Goal: Task Accomplishment & Management: Manage account settings

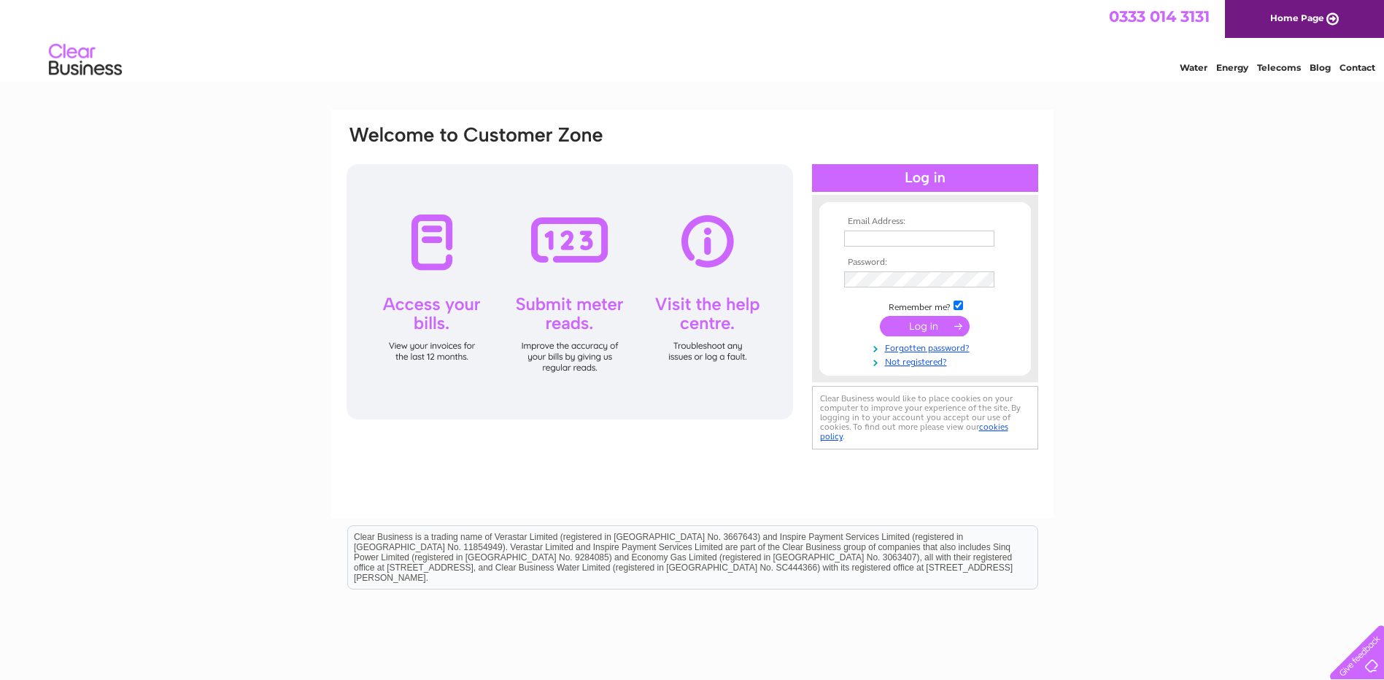
type input "fiona@thealehousetaunton.pub"
click at [935, 328] on input "submit" at bounding box center [925, 326] width 90 height 20
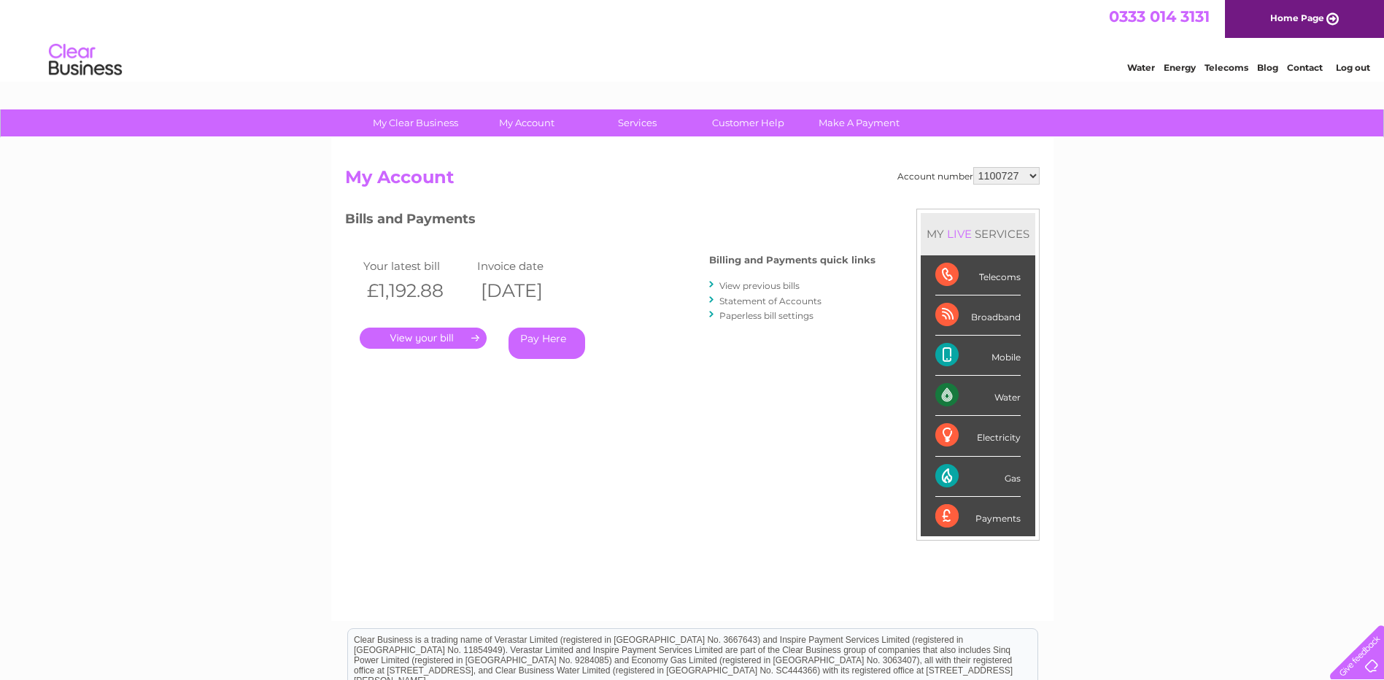
click at [781, 285] on link "View previous bills" at bounding box center [759, 285] width 80 height 11
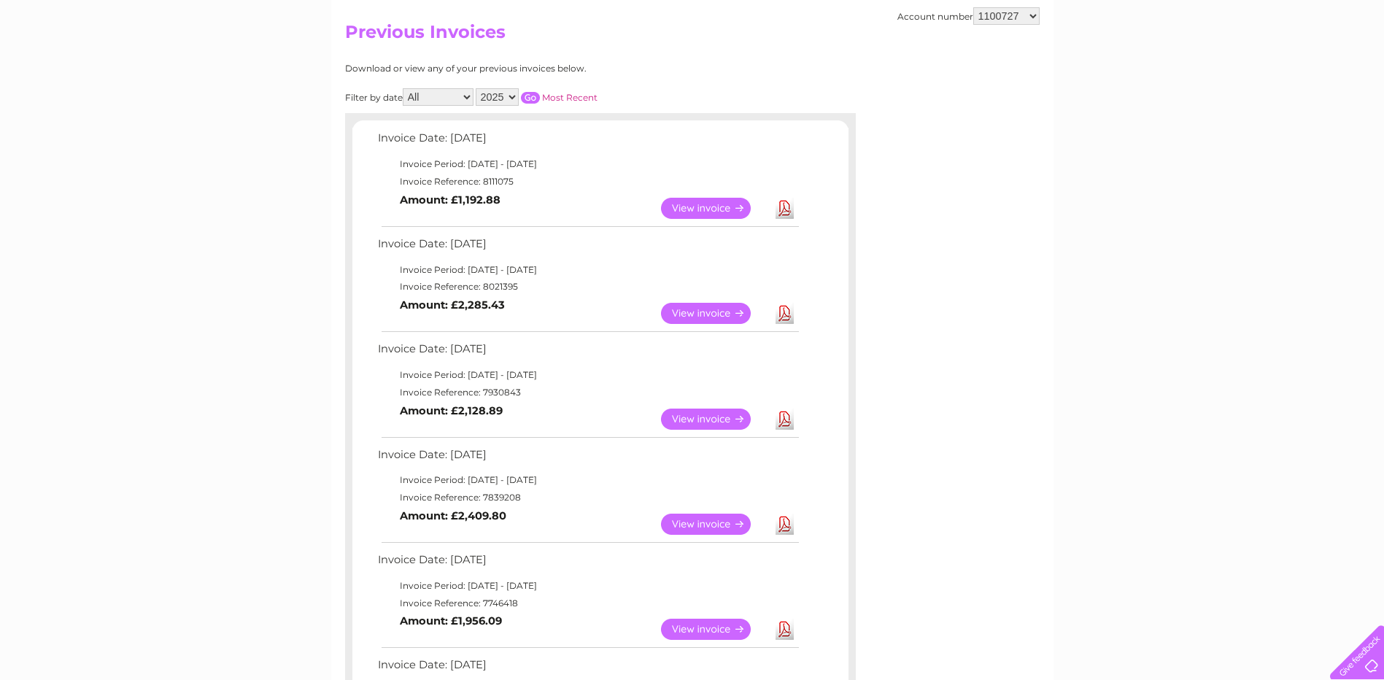
scroll to position [146, 0]
click at [789, 314] on link "Download" at bounding box center [785, 312] width 18 height 21
click at [789, 629] on link "Download" at bounding box center [785, 628] width 18 height 21
